Goal: Book appointment/travel/reservation

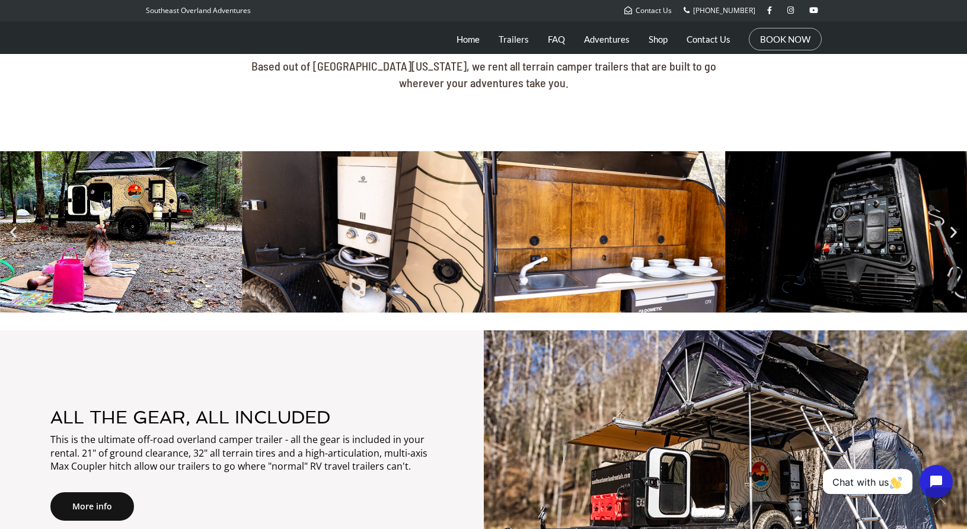
scroll to position [522, 0]
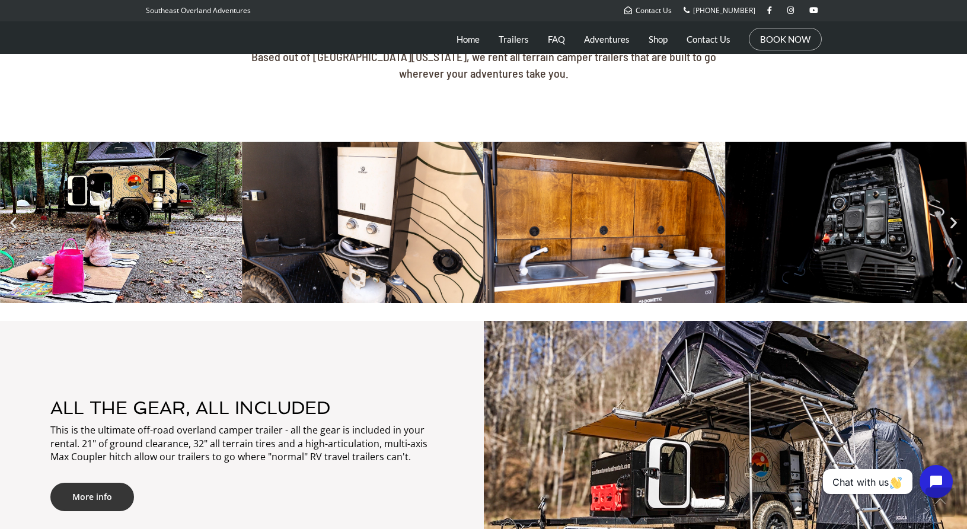
click at [106, 499] on link "More info" at bounding box center [92, 497] width 84 height 28
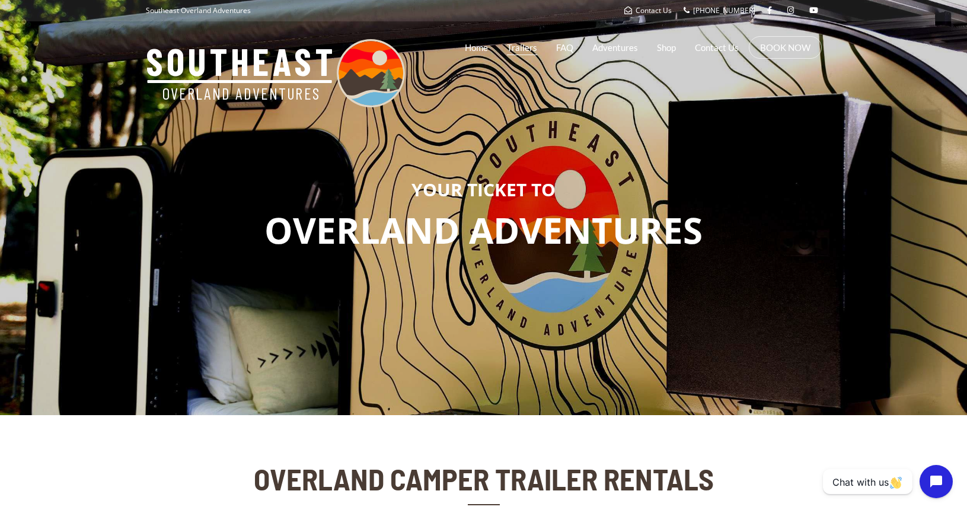
click at [524, 48] on link "Trailers" at bounding box center [522, 48] width 30 height 30
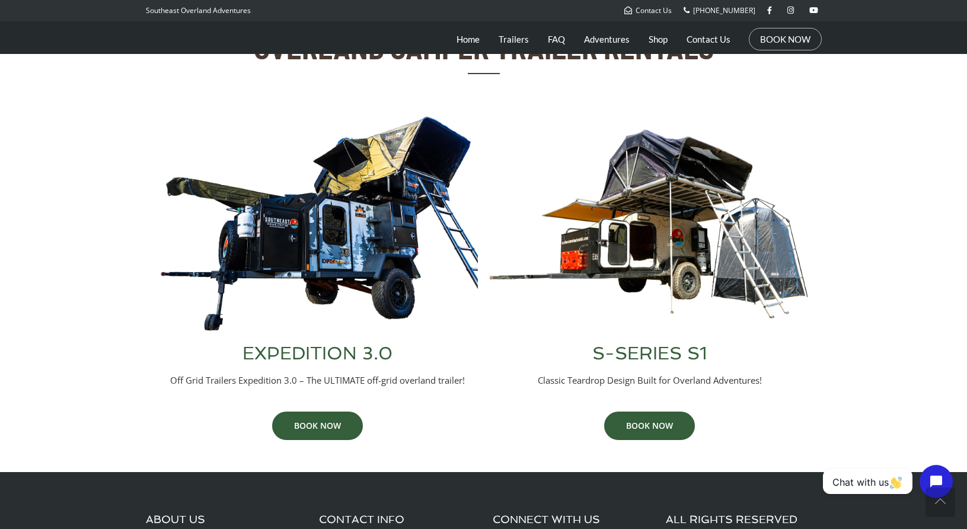
scroll to position [473, 0]
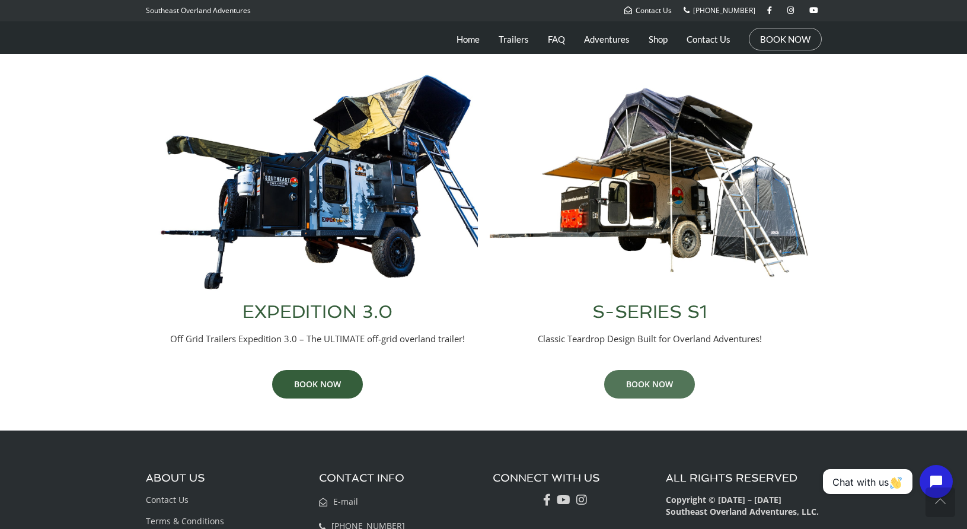
click at [668, 388] on link "BOOK NOW" at bounding box center [649, 384] width 91 height 28
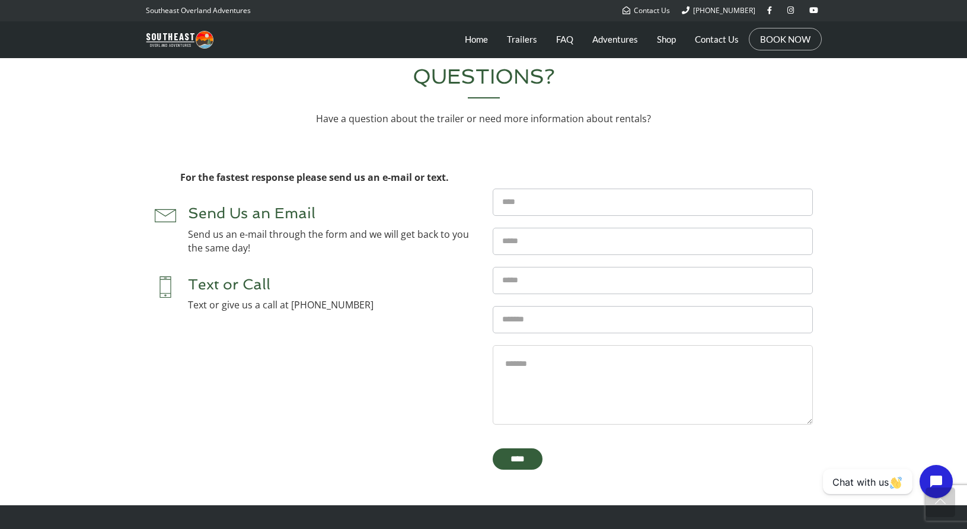
scroll to position [4484, 0]
